Goal: Task Accomplishment & Management: Manage account settings

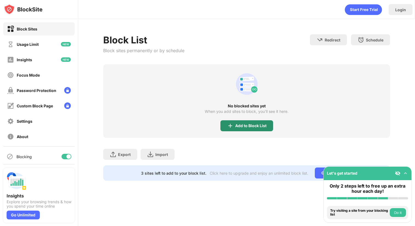
click at [254, 124] on div "Add to Block List" at bounding box center [250, 126] width 31 height 4
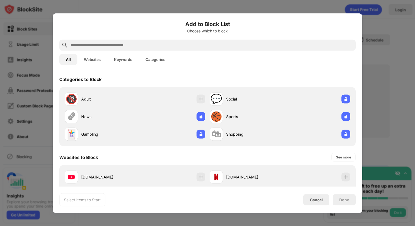
click at [124, 44] on input "text" at bounding box center [212, 45] width 284 height 7
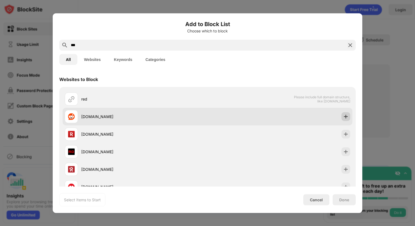
type input "***"
click at [343, 117] on img at bounding box center [345, 116] width 5 height 5
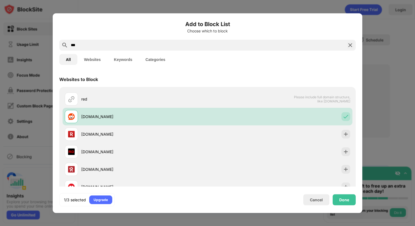
click at [351, 45] on img at bounding box center [350, 45] width 7 height 7
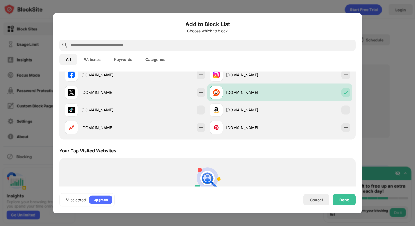
scroll to position [84, 0]
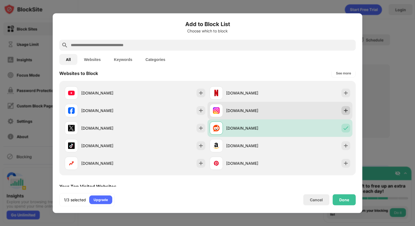
click at [344, 110] on img at bounding box center [345, 110] width 5 height 5
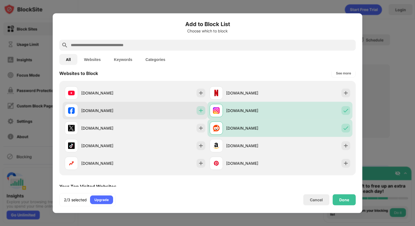
click at [201, 111] on img at bounding box center [200, 110] width 5 height 5
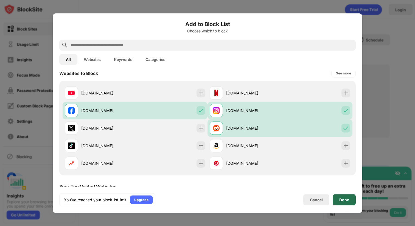
click at [342, 197] on div "Done" at bounding box center [344, 199] width 23 height 11
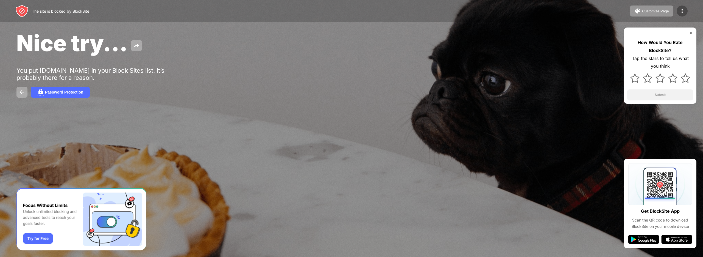
click at [683, 13] on img at bounding box center [682, 11] width 7 height 7
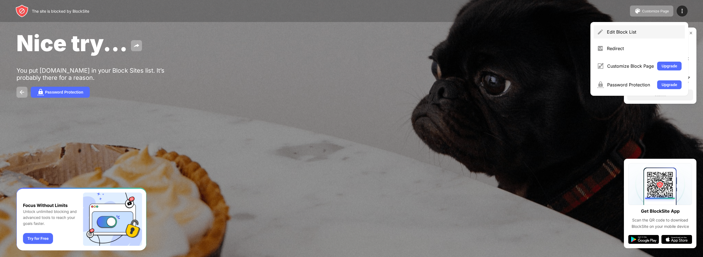
click at [652, 30] on div "Edit Block List" at bounding box center [644, 31] width 75 height 5
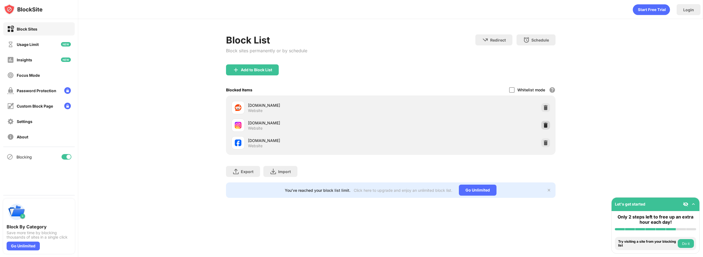
click at [548, 125] on img at bounding box center [545, 124] width 5 height 5
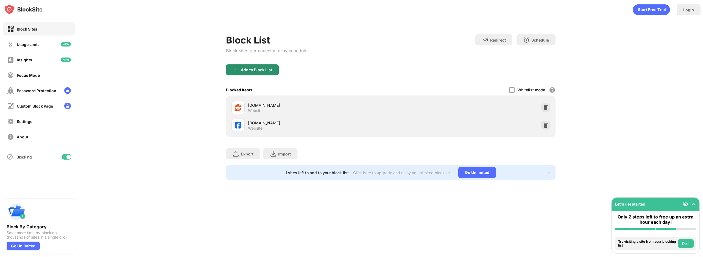
click at [265, 70] on div "Add to Block List" at bounding box center [256, 70] width 31 height 4
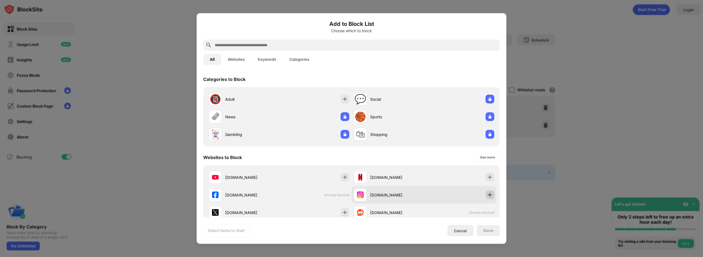
click at [487, 192] on img at bounding box center [489, 194] width 5 height 5
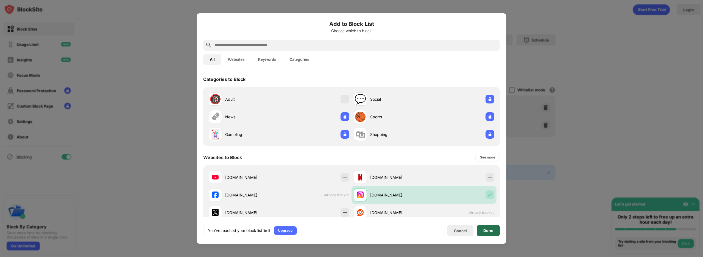
click at [489, 228] on div "Done" at bounding box center [489, 230] width 10 height 4
